Goal: Task Accomplishment & Management: Use online tool/utility

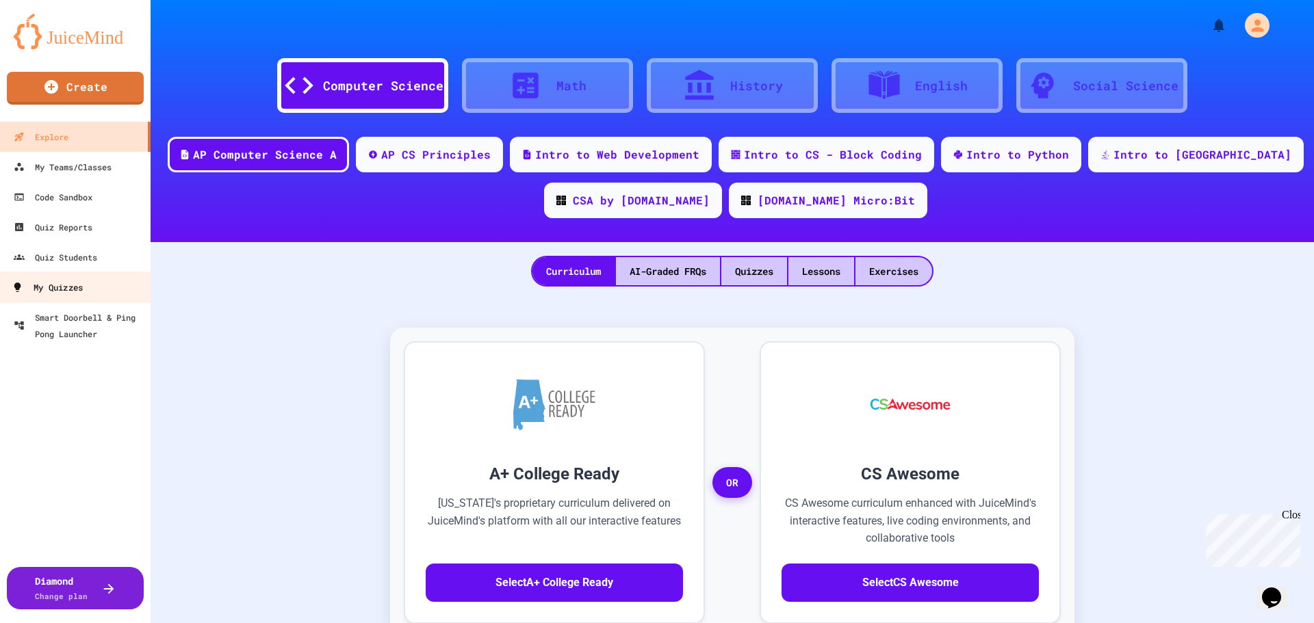
click at [68, 284] on div "My Quizzes" at bounding box center [47, 287] width 71 height 17
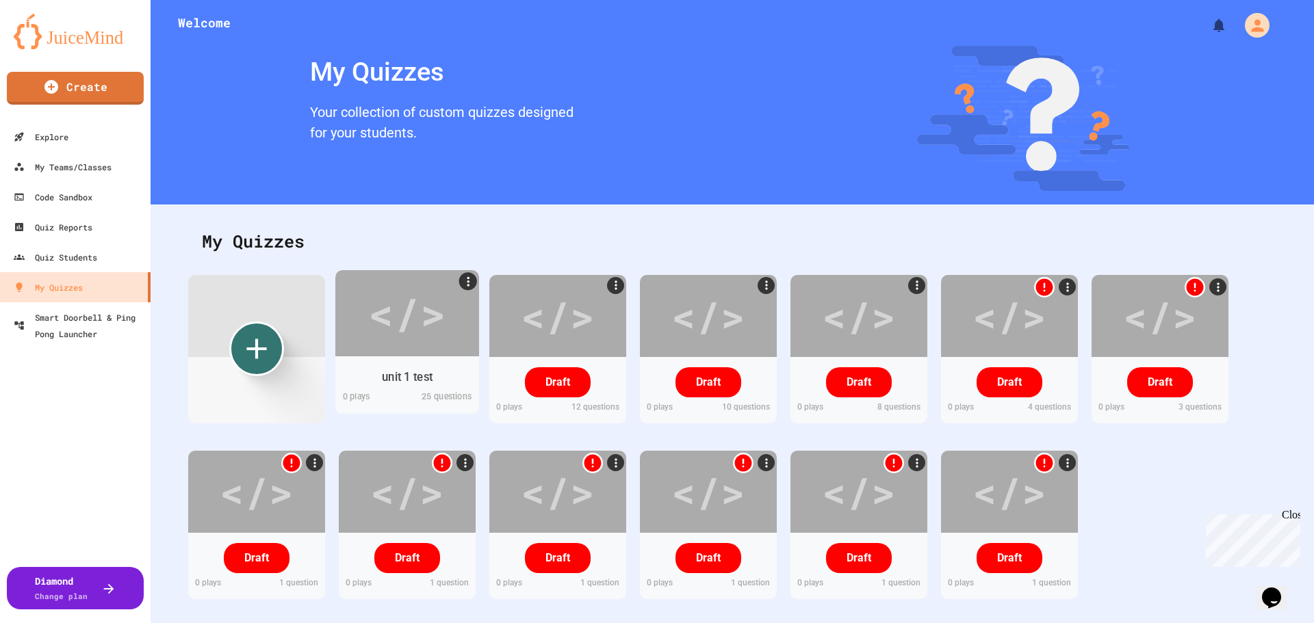
click at [373, 335] on div "</>" at bounding box center [406, 313] width 77 height 64
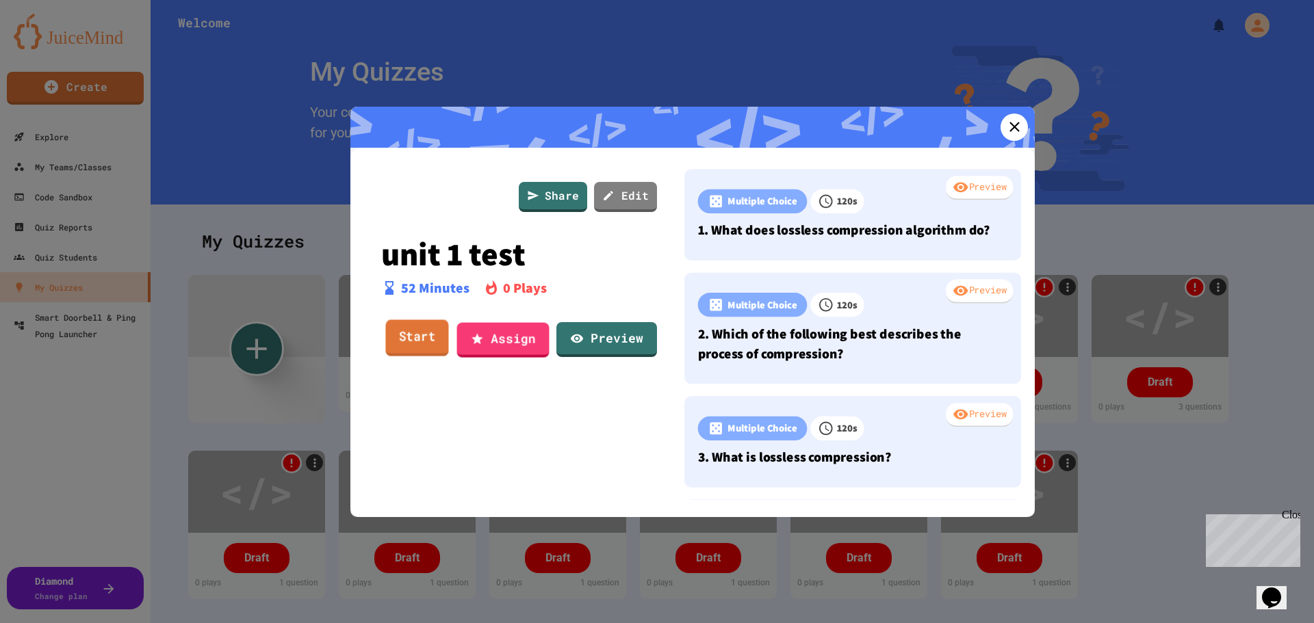
click at [419, 337] on link "Start" at bounding box center [416, 338] width 63 height 37
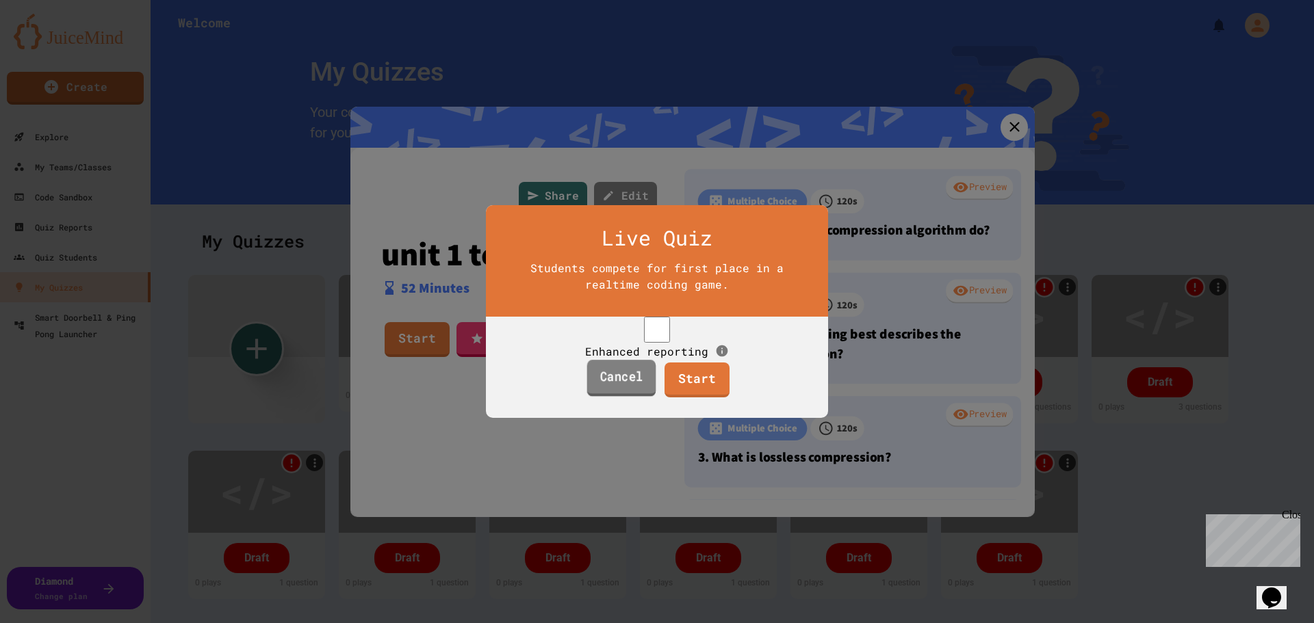
click at [636, 385] on link "Cancel" at bounding box center [620, 379] width 69 height 37
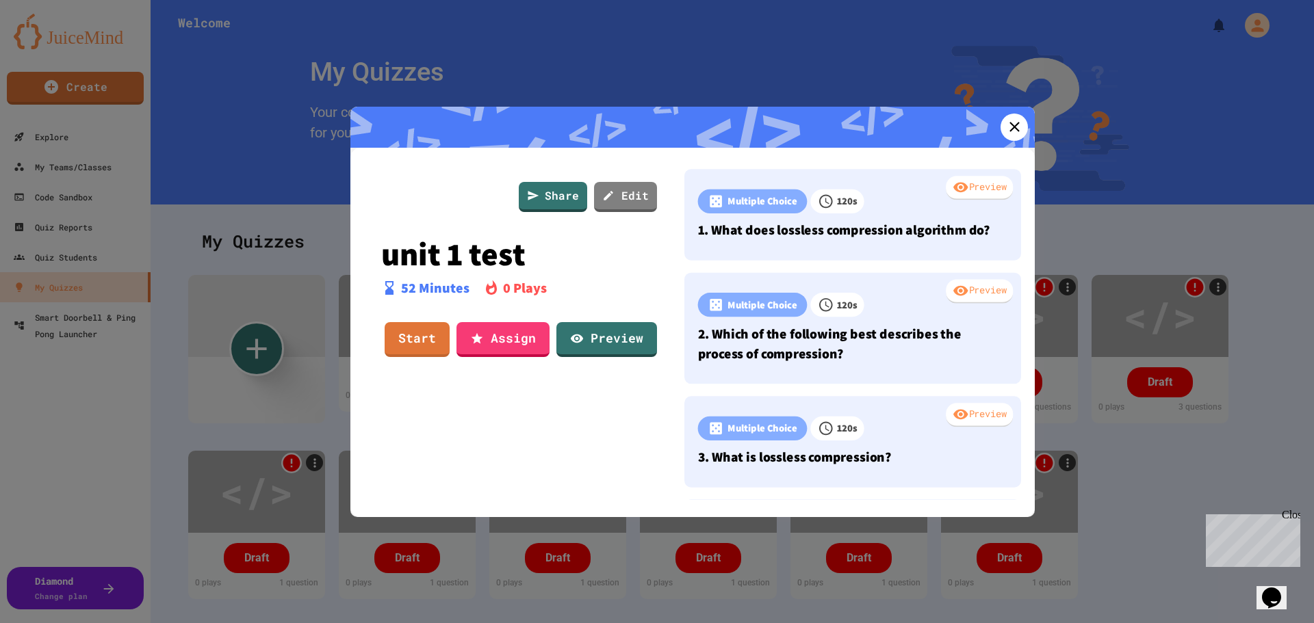
click at [503, 350] on link "Assign" at bounding box center [502, 339] width 93 height 35
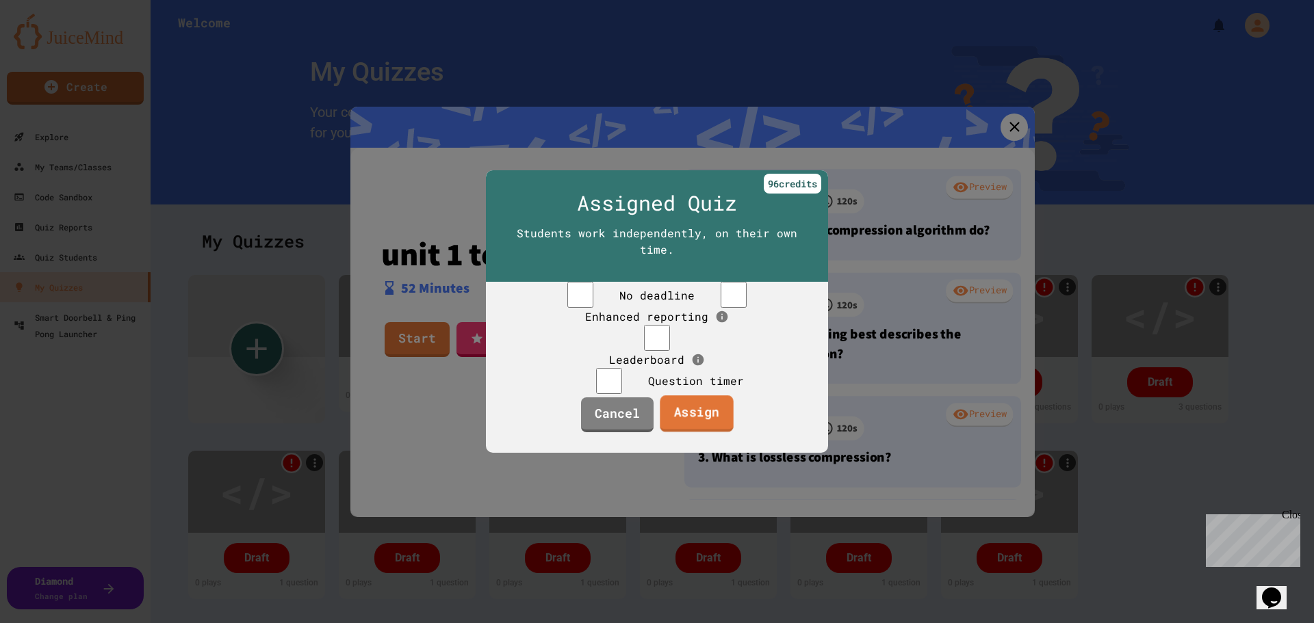
click at [701, 432] on link "Assign" at bounding box center [696, 413] width 73 height 37
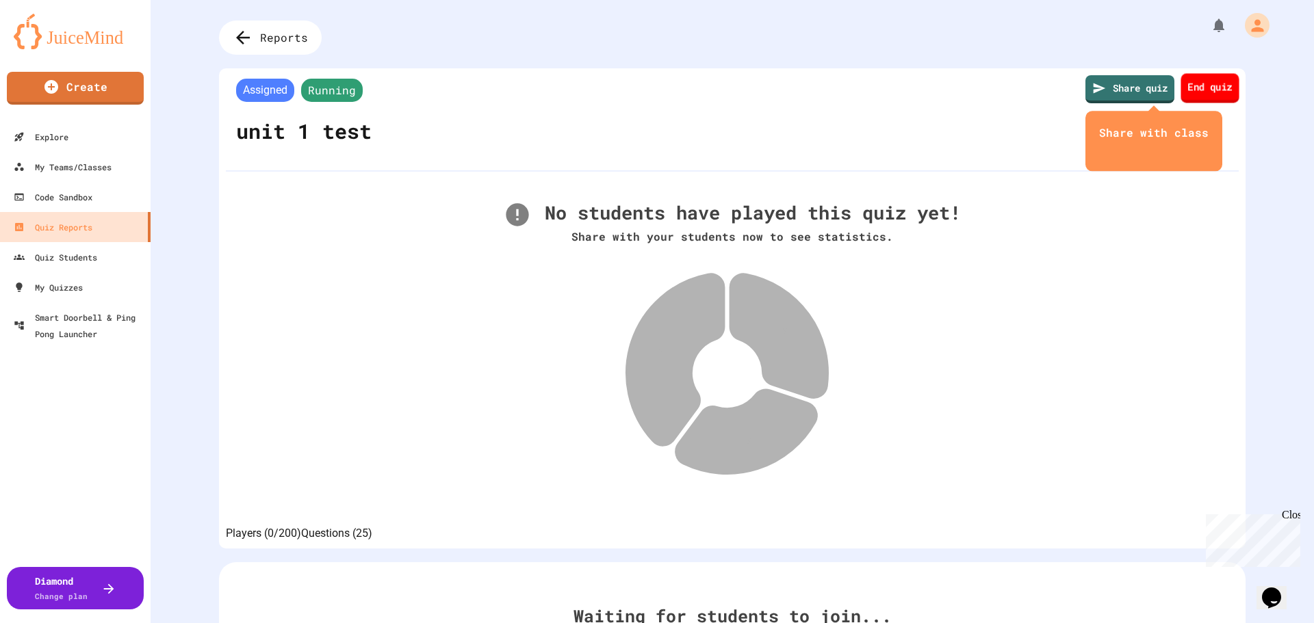
click at [1184, 92] on link "End quiz" at bounding box center [1209, 87] width 58 height 29
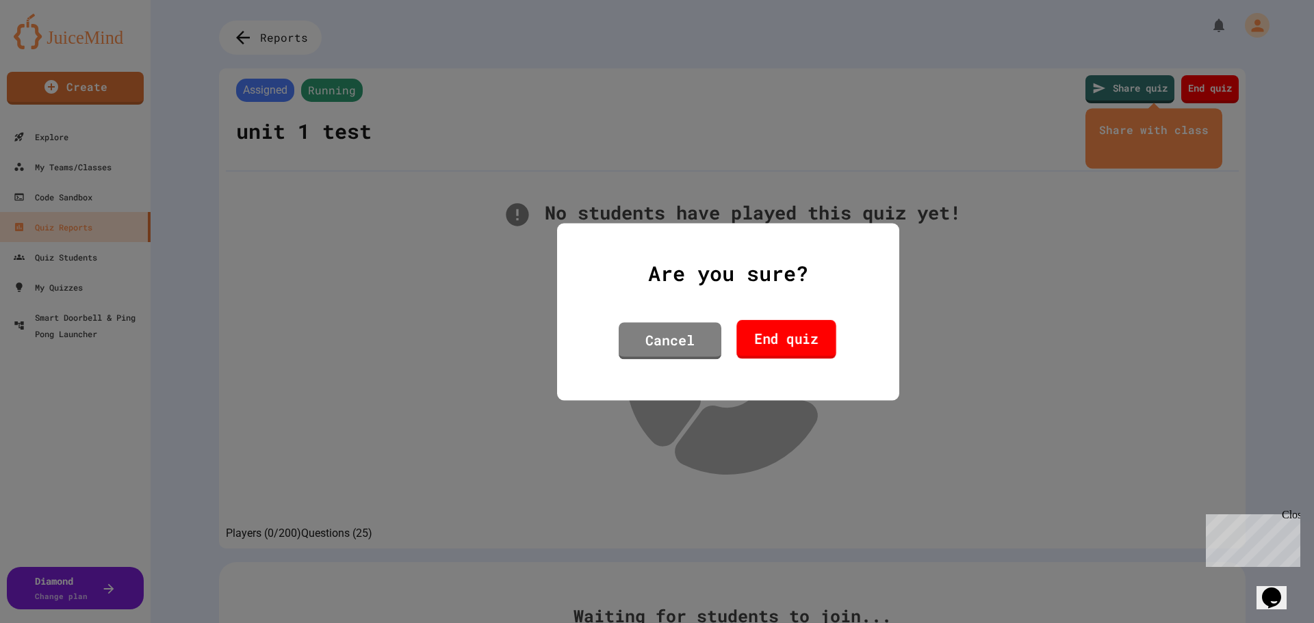
click at [793, 330] on link "End quiz" at bounding box center [785, 339] width 99 height 39
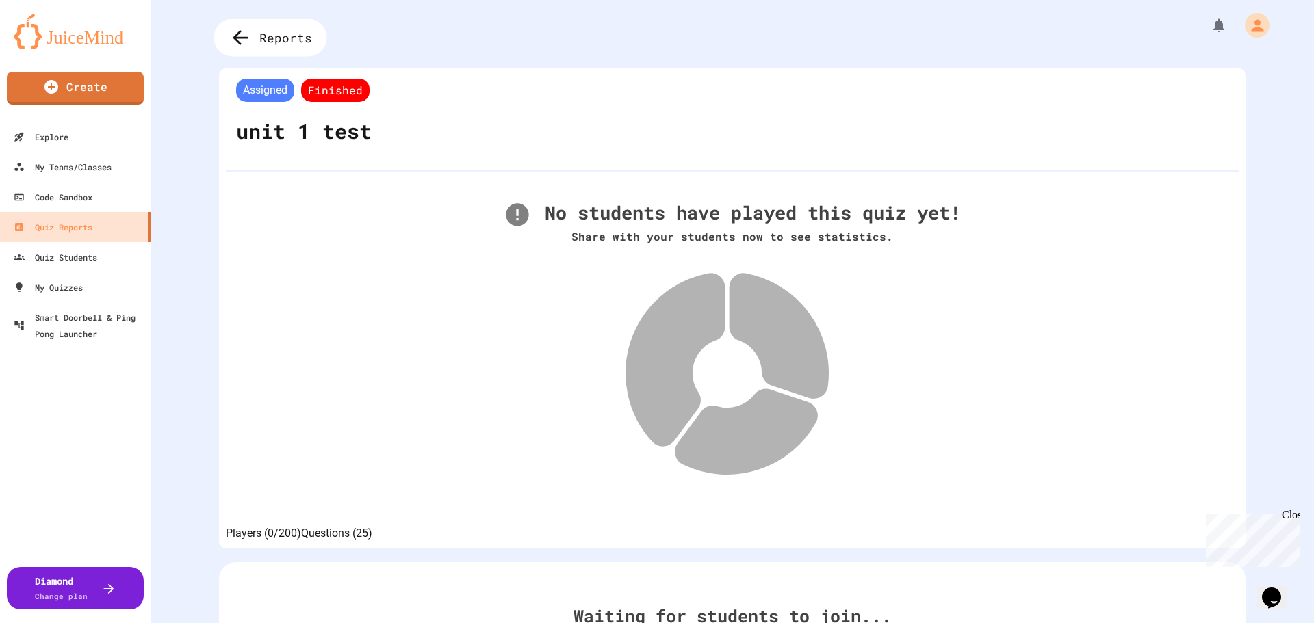
click at [224, 43] on div "Reports" at bounding box center [270, 38] width 113 height 38
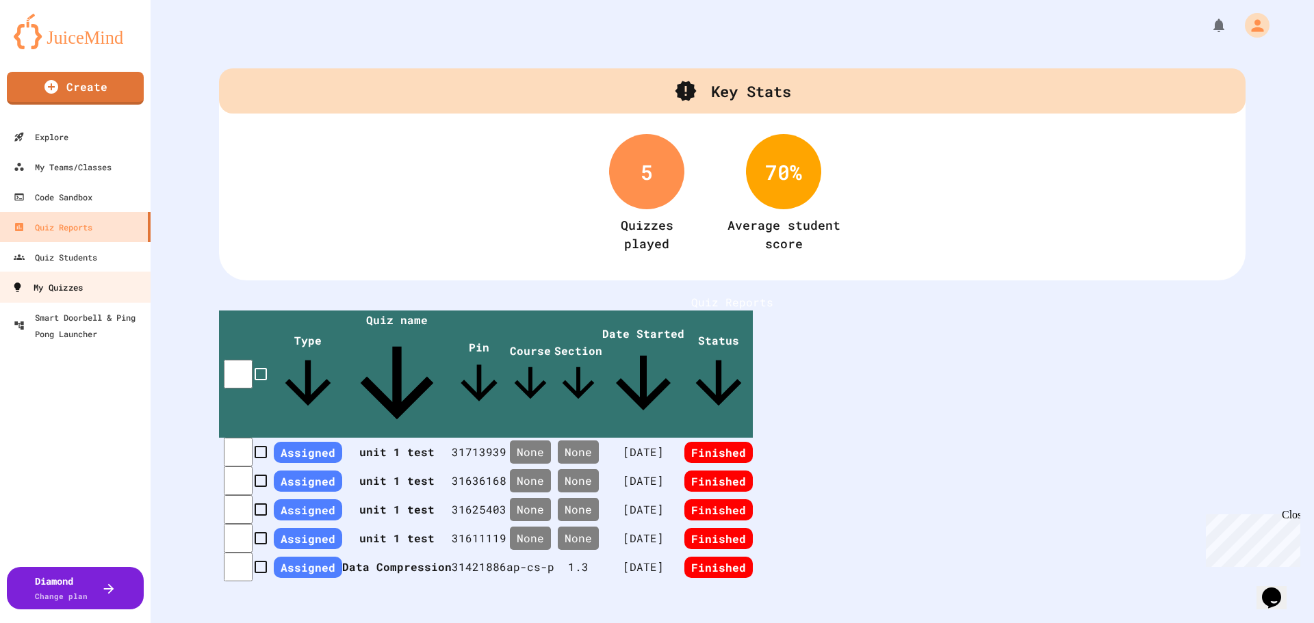
click at [80, 274] on link "My Quizzes" at bounding box center [75, 287] width 155 height 31
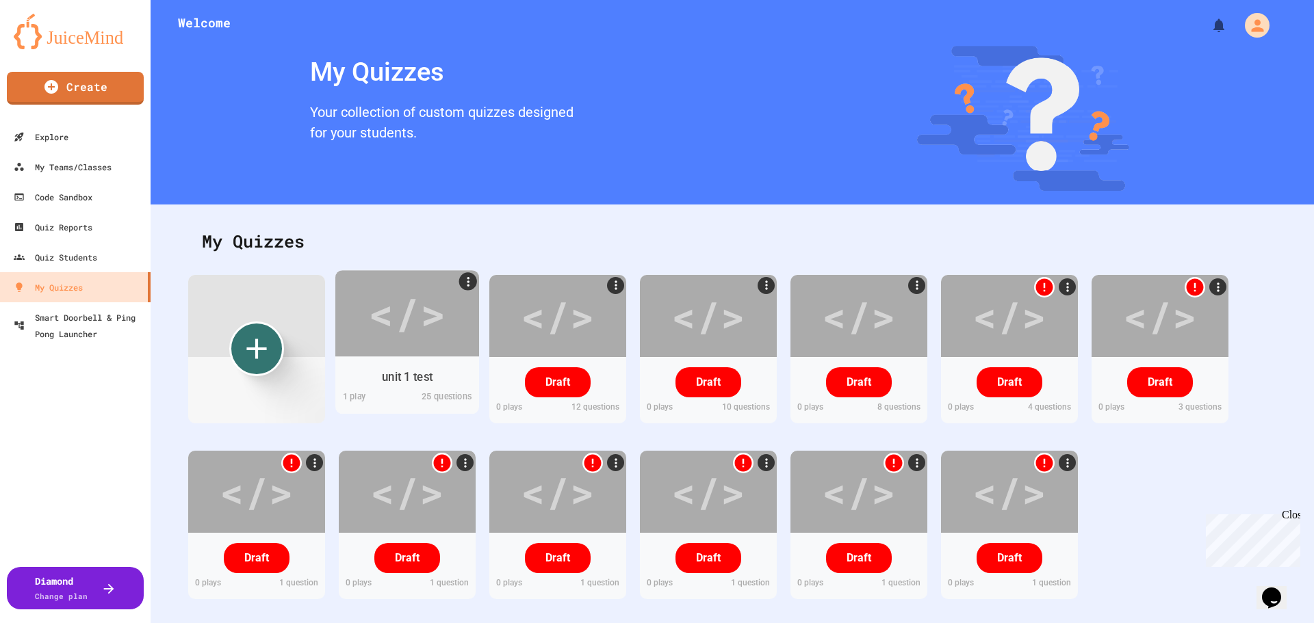
click at [424, 347] on div "</>" at bounding box center [407, 313] width 144 height 86
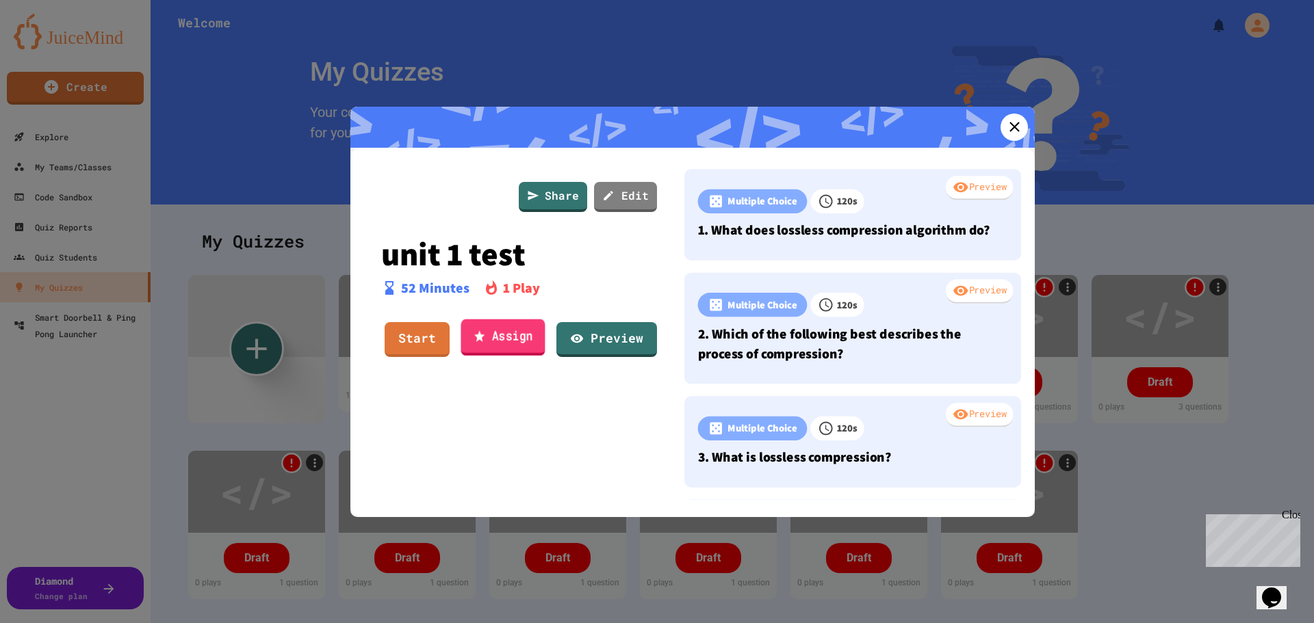
click at [512, 333] on link "Assign" at bounding box center [502, 338] width 84 height 37
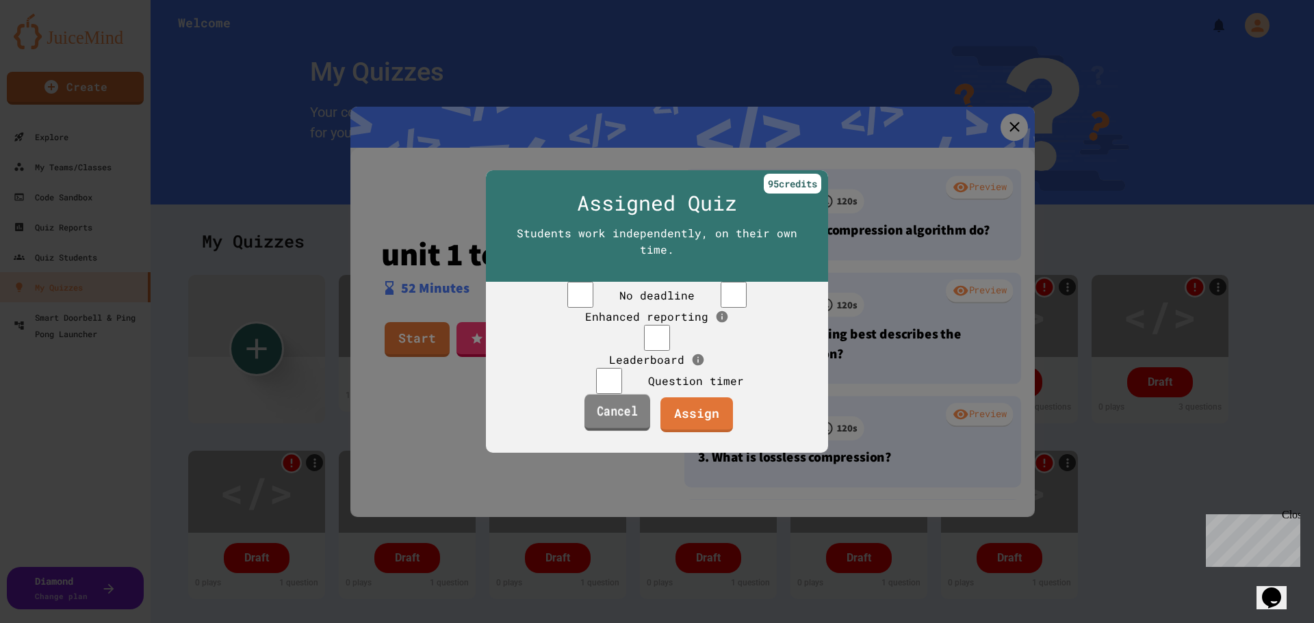
click at [589, 431] on link "Cancel" at bounding box center [617, 412] width 66 height 37
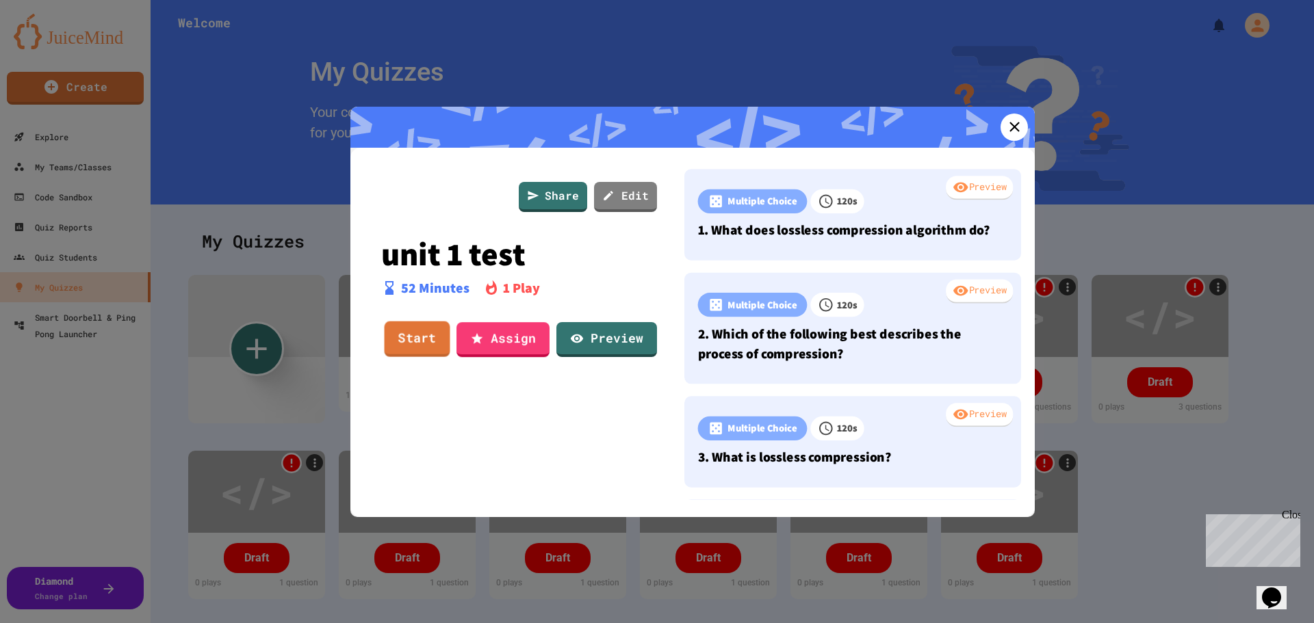
click at [432, 343] on link "Start" at bounding box center [418, 340] width 66 height 36
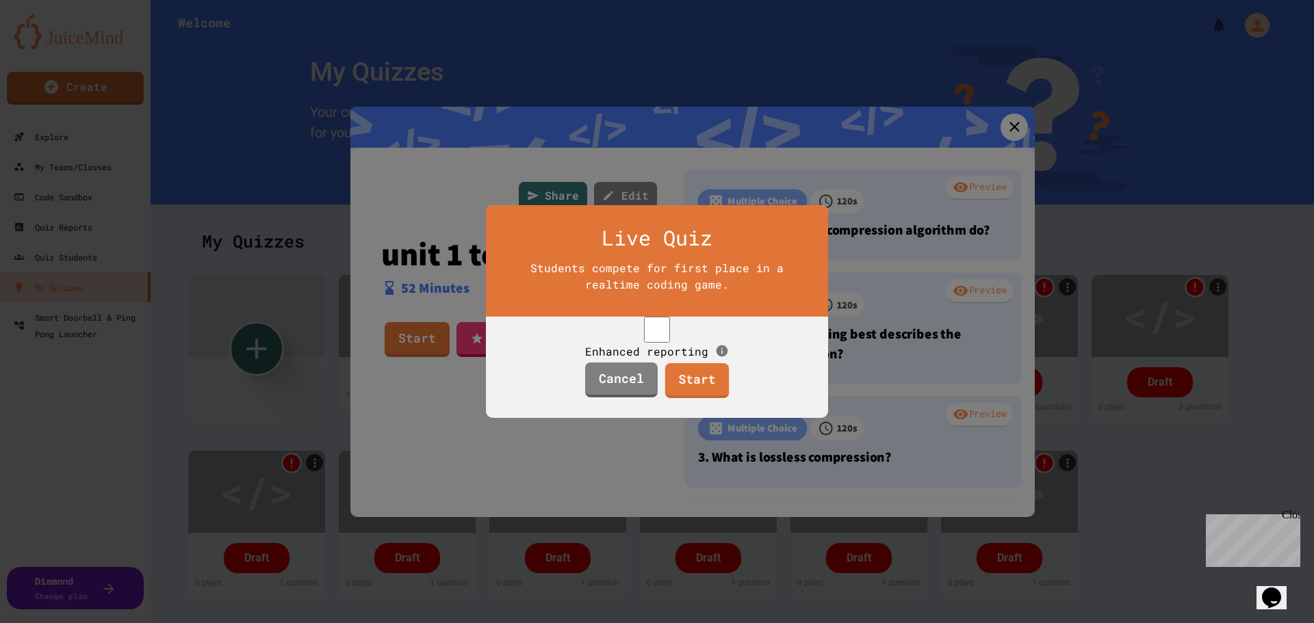
click at [629, 343] on span "Enhanced reporting" at bounding box center [646, 350] width 123 height 14
click at [697, 413] on div "Live Quiz Students compete for first place in a realtime coding game. Enhanced …" at bounding box center [657, 311] width 342 height 213
click at [697, 398] on link "Start" at bounding box center [697, 380] width 66 height 36
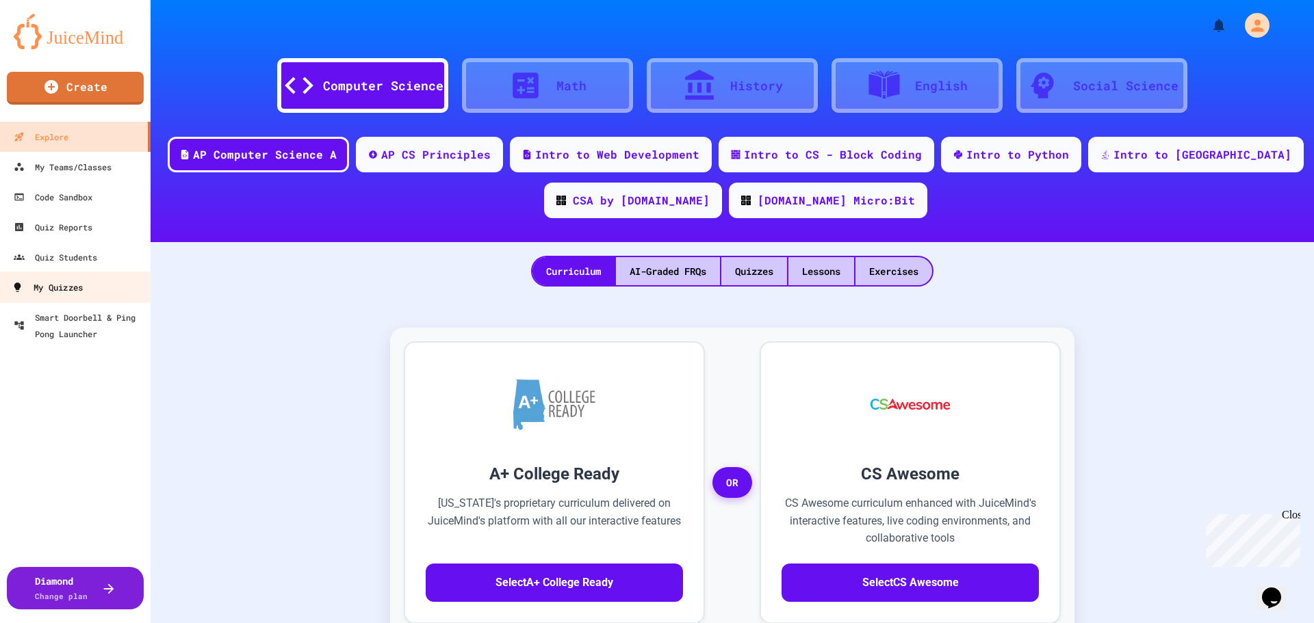
click at [42, 294] on div "My Quizzes" at bounding box center [47, 287] width 71 height 17
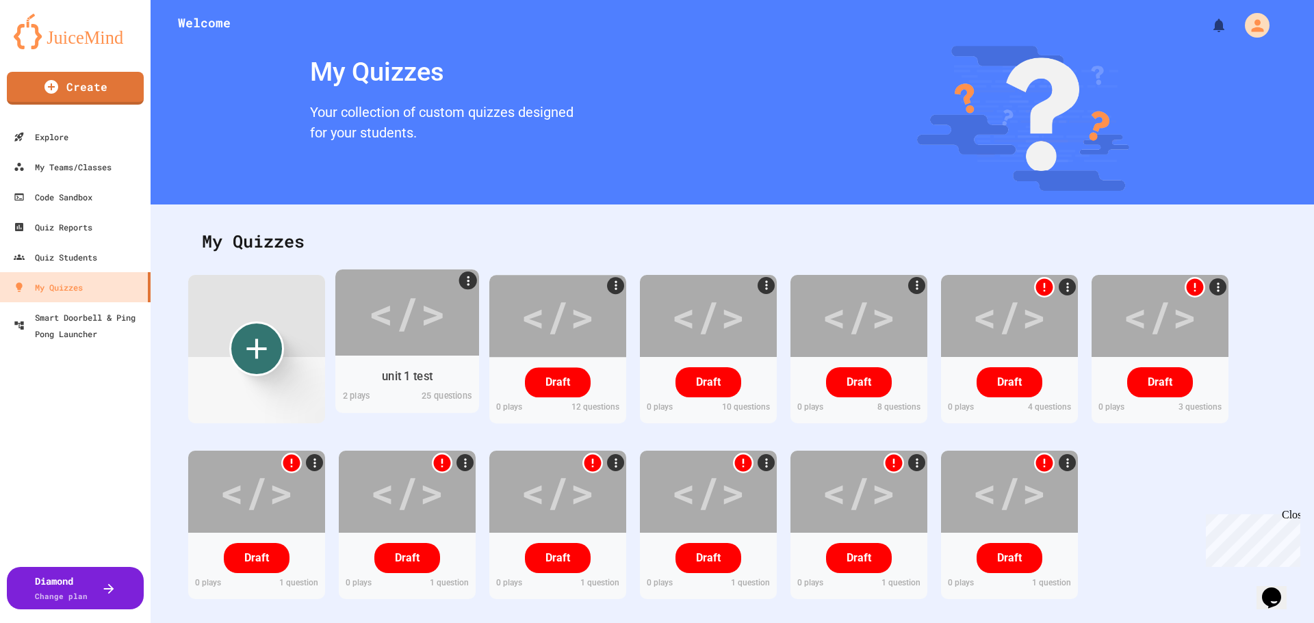
click at [441, 311] on div "</>" at bounding box center [406, 312] width 77 height 65
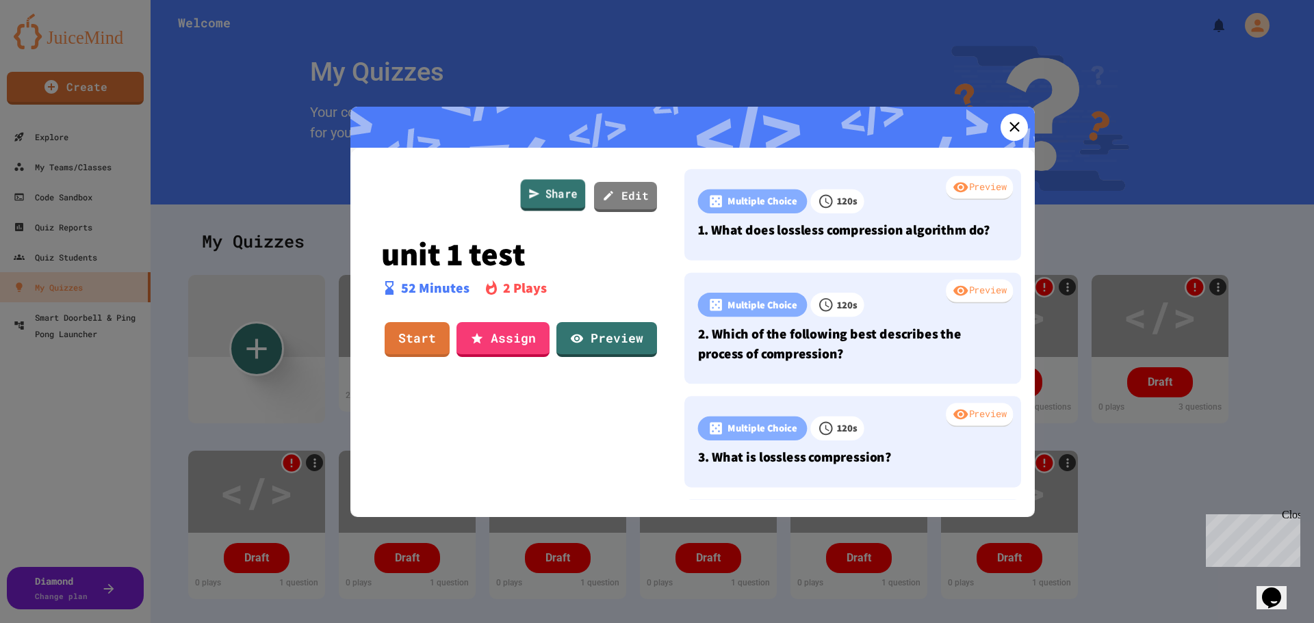
click at [554, 192] on link "Share" at bounding box center [553, 194] width 65 height 31
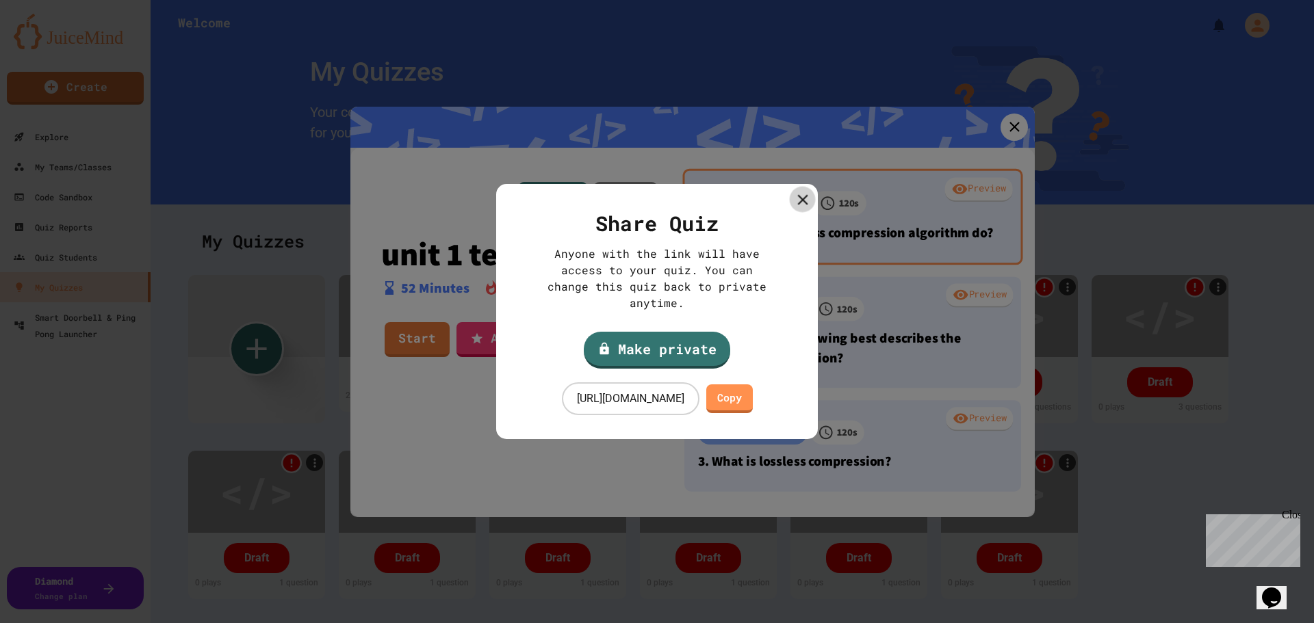
drag, startPoint x: 800, startPoint y: 197, endPoint x: 727, endPoint y: 233, distance: 80.8
click at [800, 198] on icon at bounding box center [803, 200] width 18 height 18
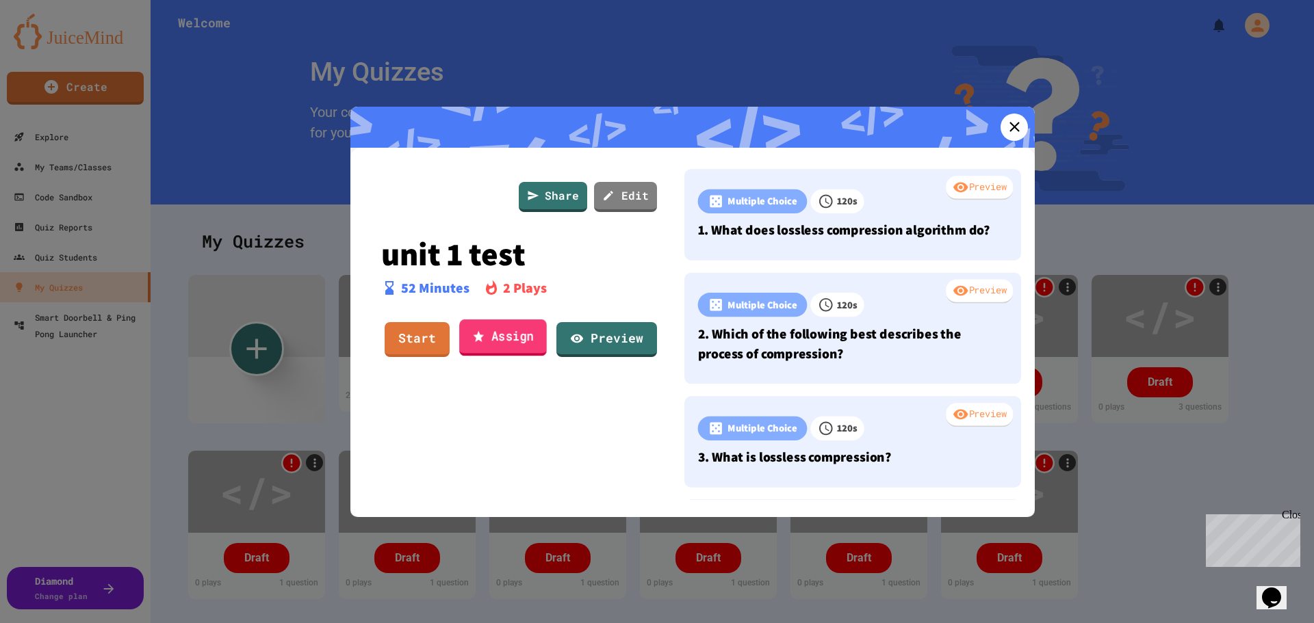
click at [495, 343] on link "Assign" at bounding box center [503, 338] width 88 height 37
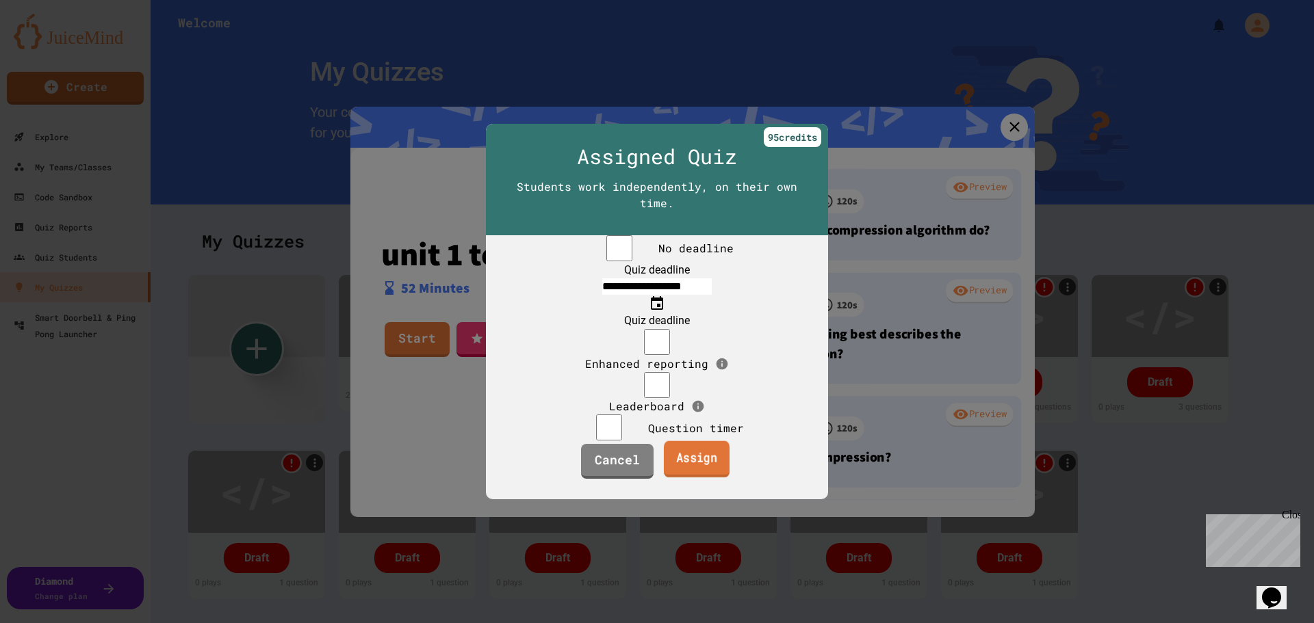
click at [697, 478] on link "Assign" at bounding box center [697, 459] width 66 height 37
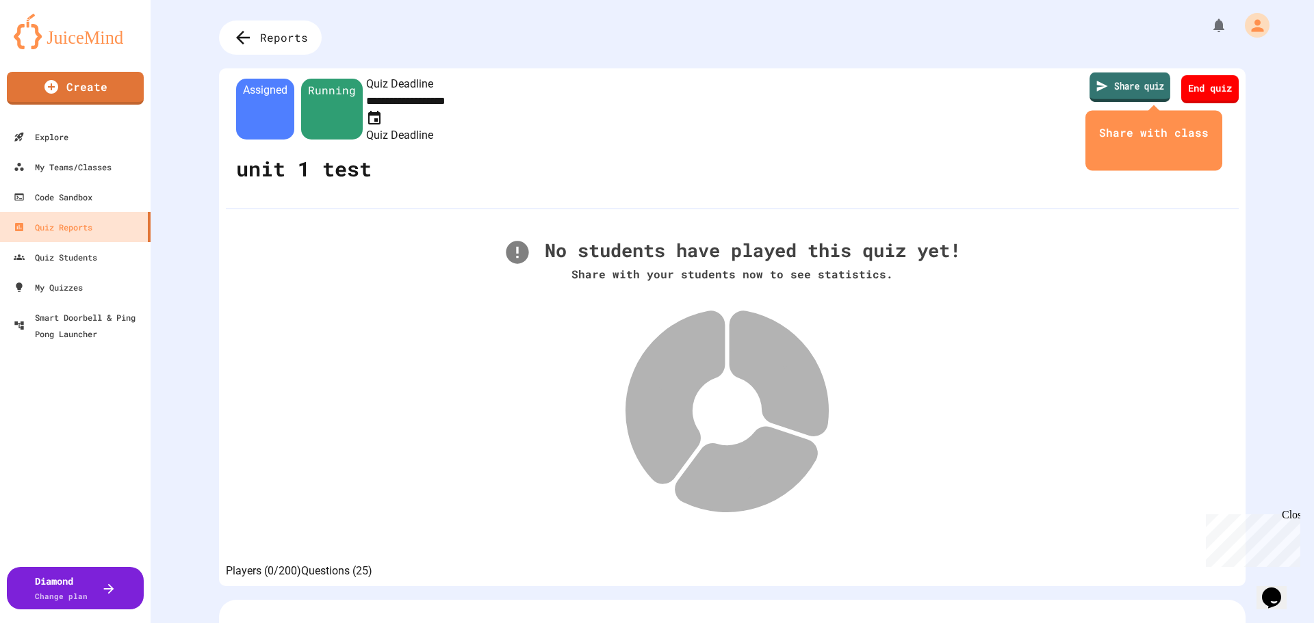
click at [1105, 83] on link "Share quiz" at bounding box center [1129, 87] width 81 height 29
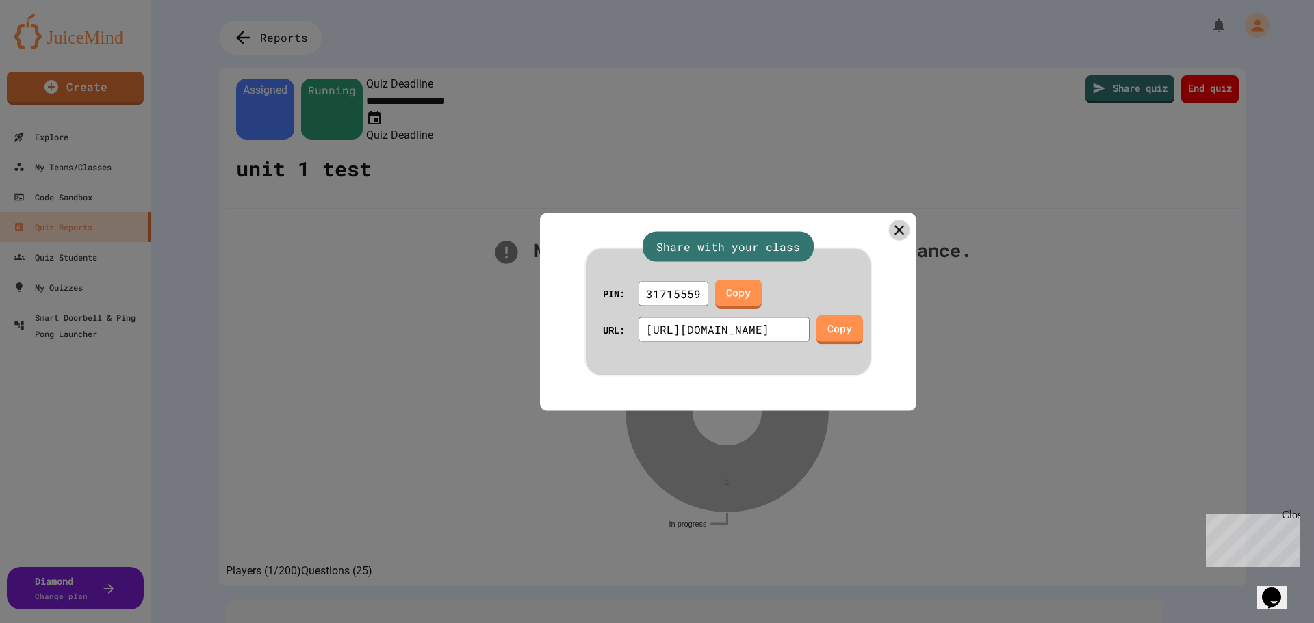
click at [891, 222] on icon at bounding box center [899, 230] width 16 height 16
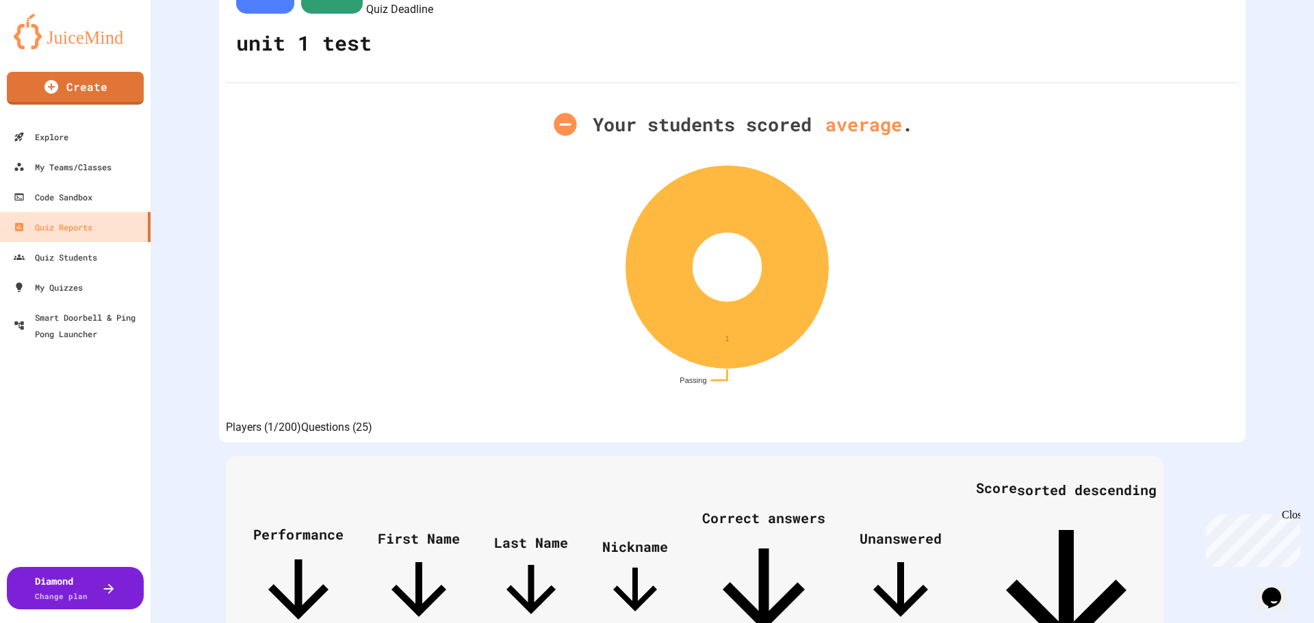
scroll to position [107, 0]
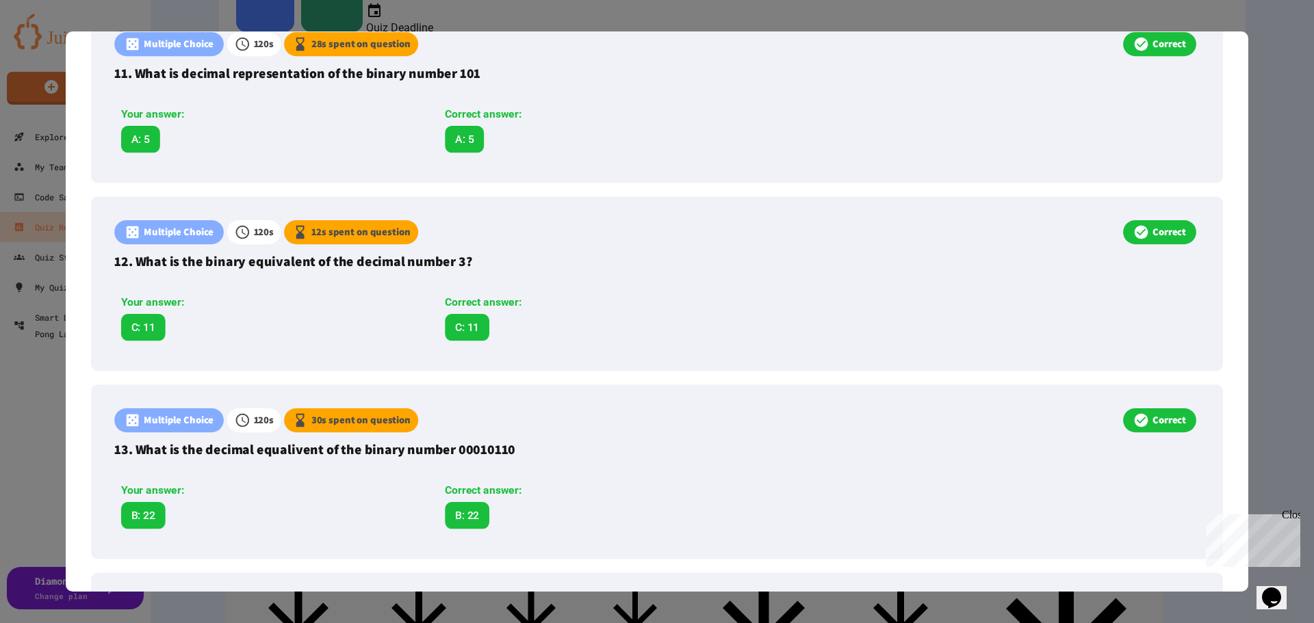
scroll to position [0, 0]
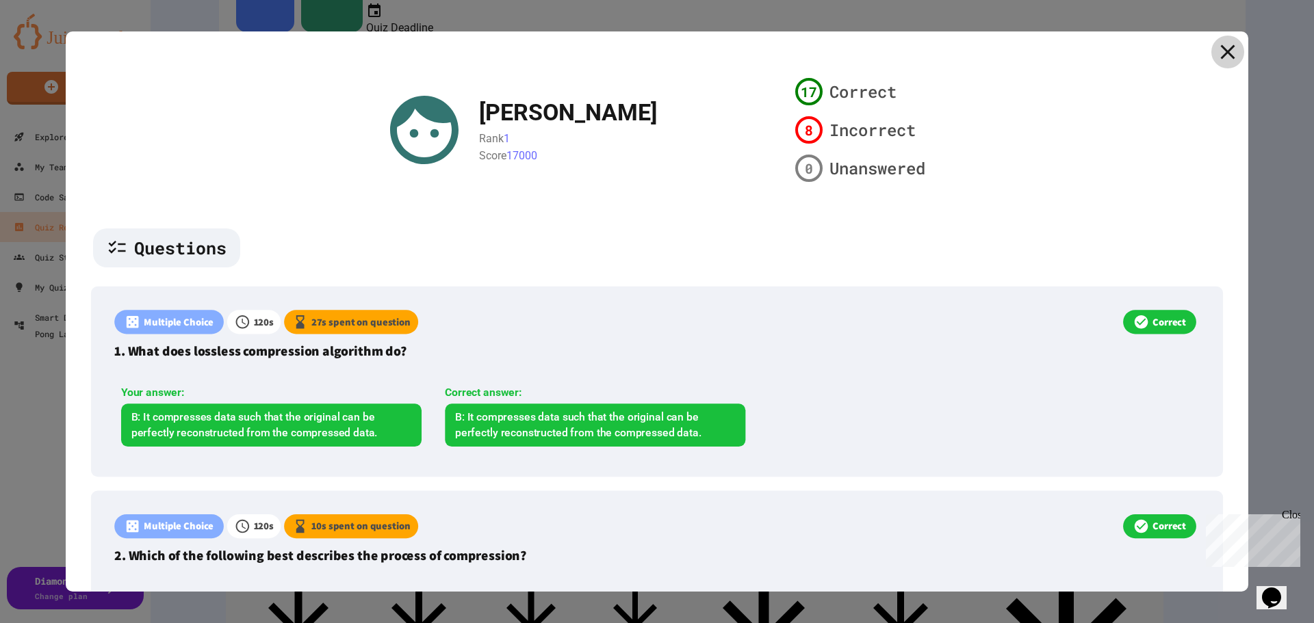
click at [1215, 47] on icon at bounding box center [1227, 52] width 25 height 25
